Goal: Information Seeking & Learning: Learn about a topic

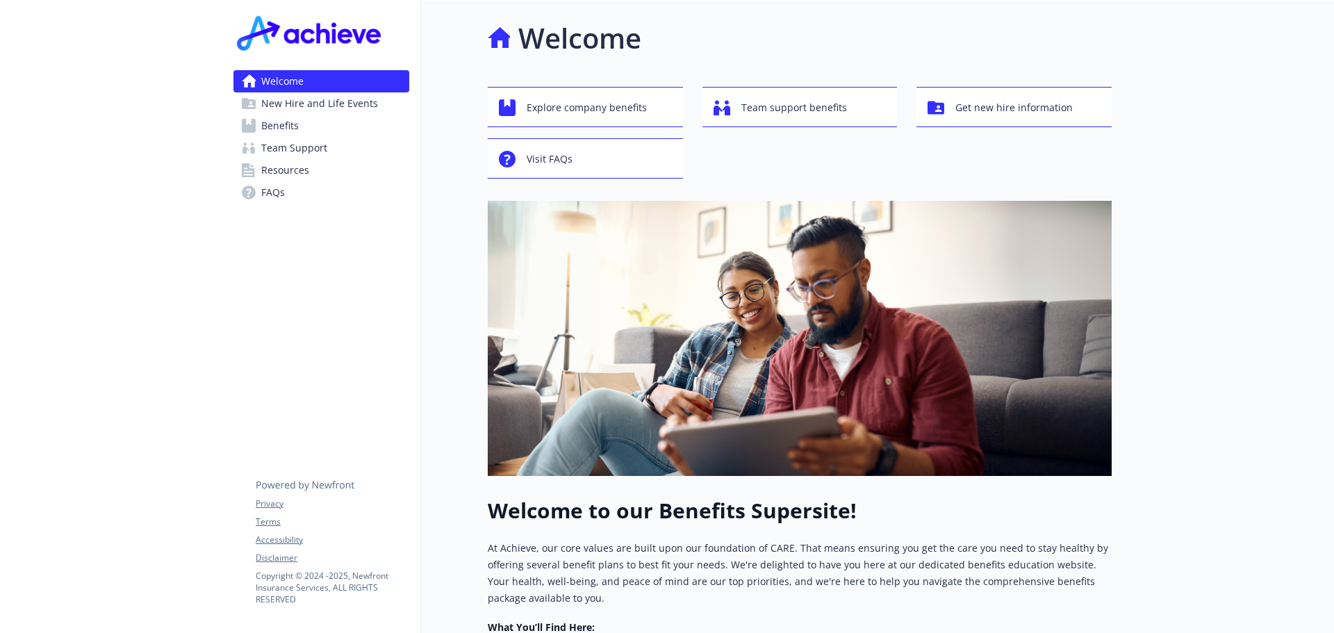
drag, startPoint x: 0, startPoint y: 0, endPoint x: 336, endPoint y: 131, distance: 360.6
click at [298, 125] on span "Benefits" at bounding box center [280, 126] width 38 height 22
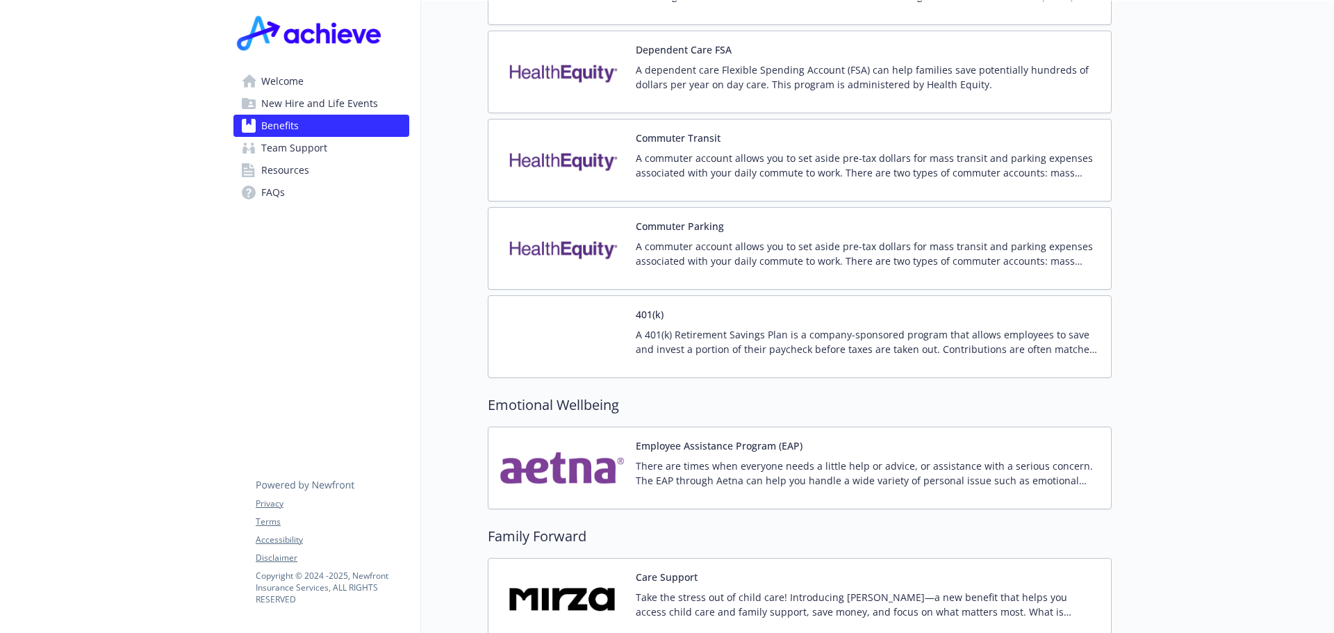
scroll to position [2236, 0]
